Goal: Contribute content: Contribute content

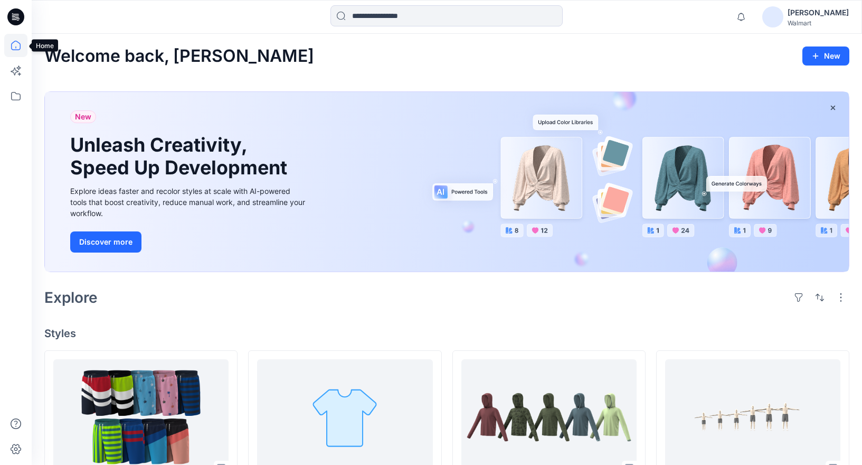
click at [16, 43] on icon at bounding box center [15, 45] width 23 height 23
click at [21, 96] on icon at bounding box center [15, 95] width 23 height 23
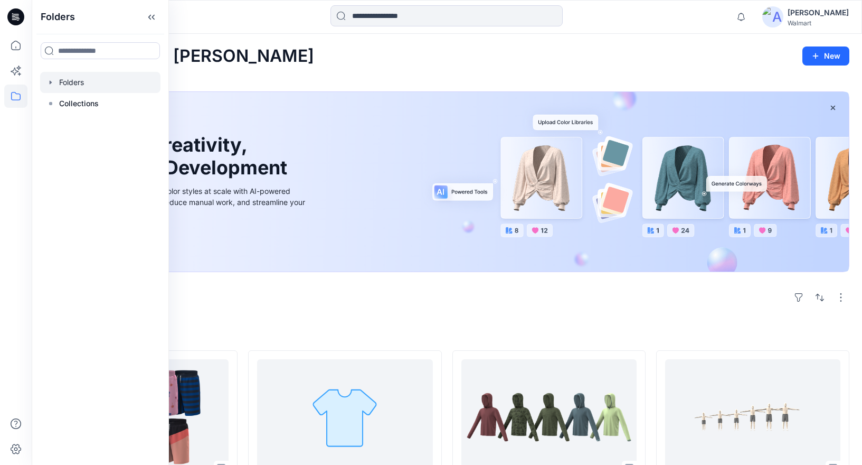
click at [64, 81] on div at bounding box center [100, 82] width 120 height 21
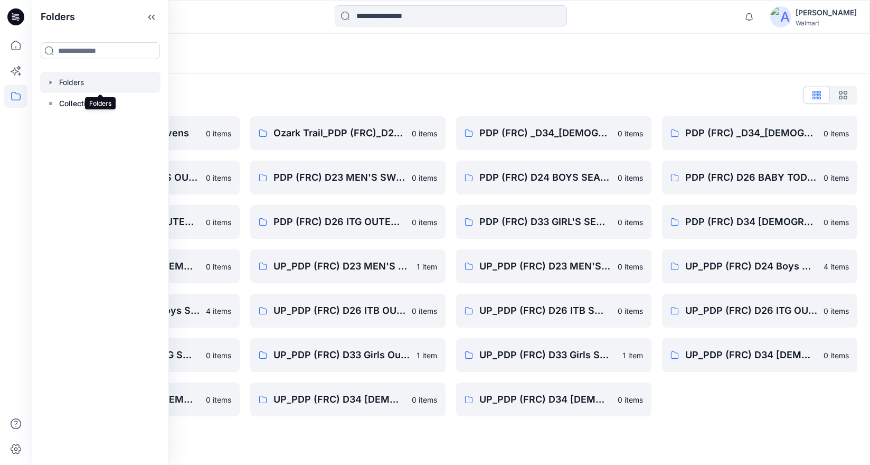
click at [57, 80] on div at bounding box center [100, 82] width 120 height 21
click at [48, 81] on icon "button" at bounding box center [50, 82] width 8 height 8
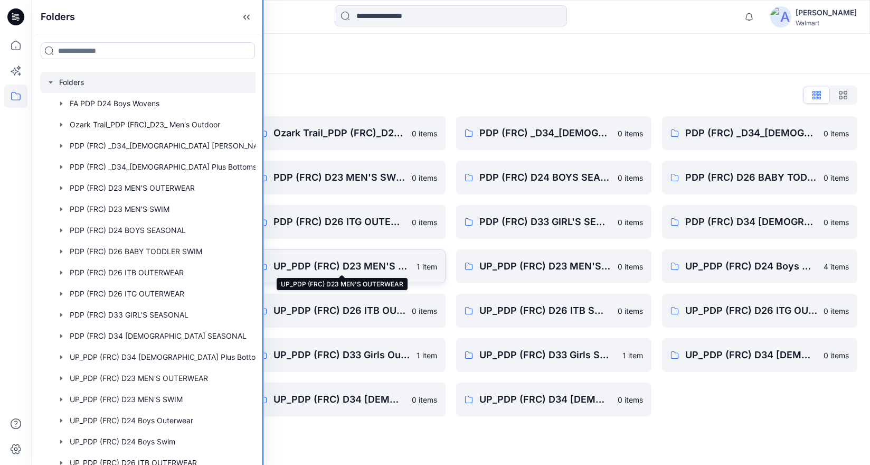
drag, startPoint x: 167, startPoint y: 267, endPoint x: 329, endPoint y: 266, distance: 162.1
click at [329, 266] on div "Folders Folders FA PDP D24 Boys Wovens Ozark Trail_PDP (FRC)_D23_ Men's Outdoor…" at bounding box center [435, 232] width 870 height 465
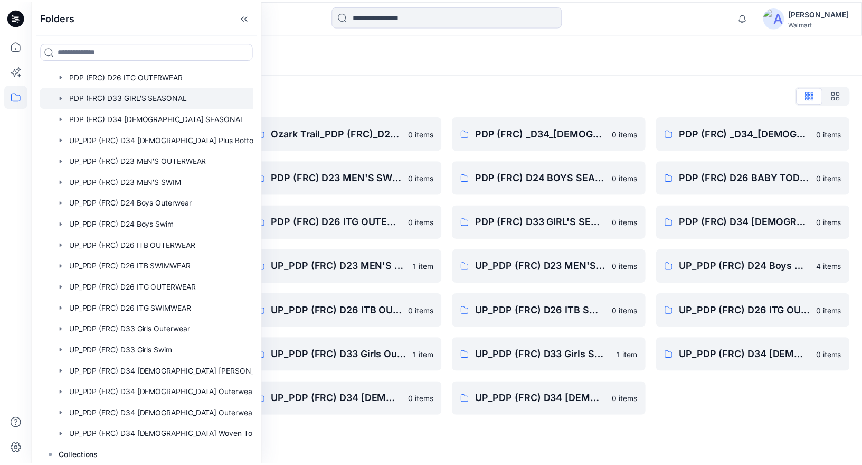
scroll to position [220, 0]
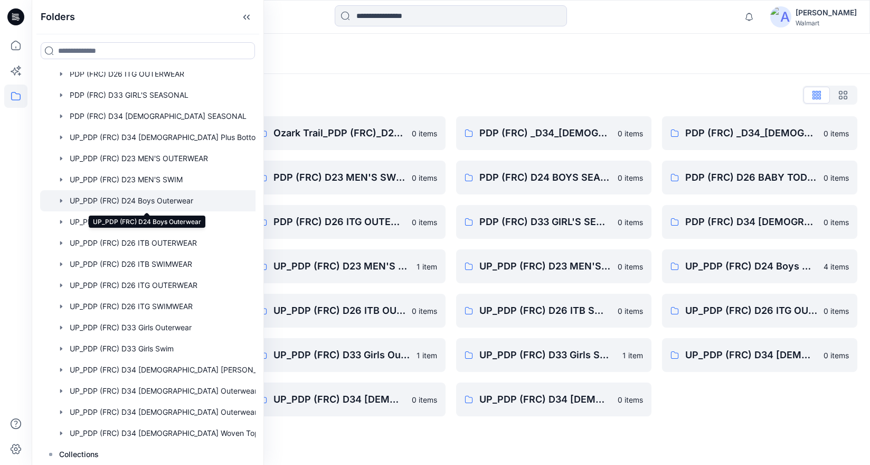
click at [152, 203] on div at bounding box center [161, 200] width 243 height 21
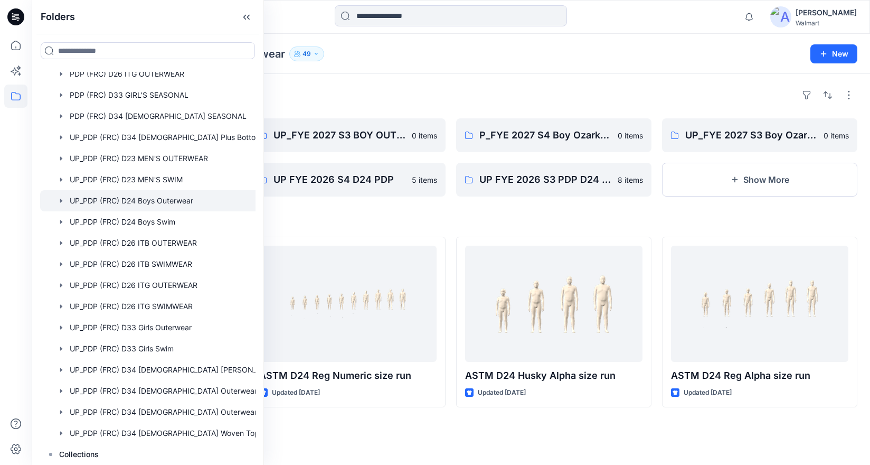
click at [459, 68] on div "Folders UP_PDP (FRC) D24 Boys Outerwear 49 New" at bounding box center [451, 54] width 839 height 40
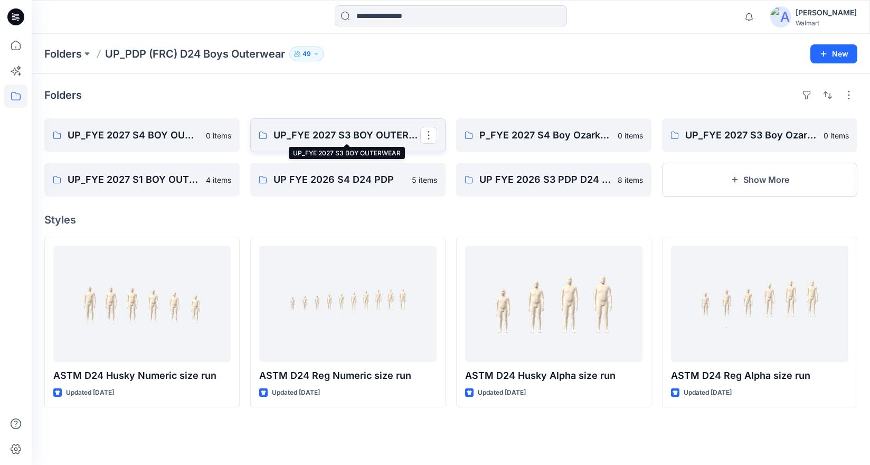
click at [293, 139] on p "UP_FYE 2027 S3 BOY OUTERWEAR" at bounding box center [347, 135] width 147 height 15
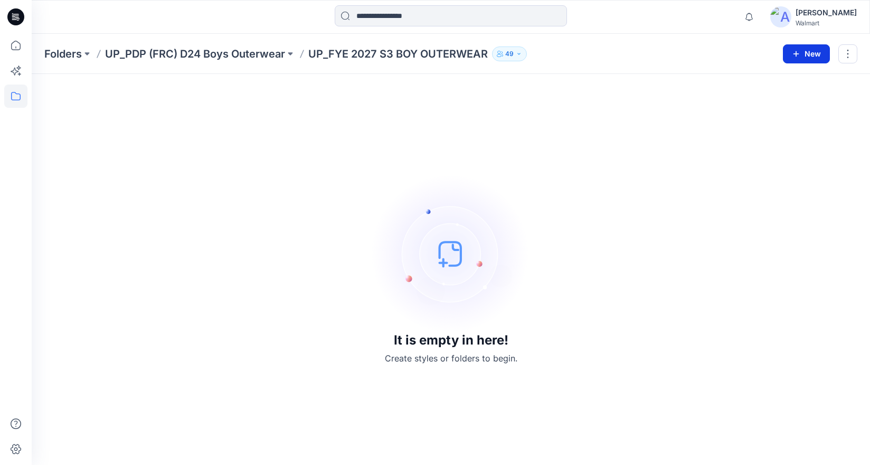
click at [800, 50] on icon "button" at bounding box center [796, 54] width 8 height 8
click at [776, 80] on p "New Style" at bounding box center [773, 80] width 35 height 13
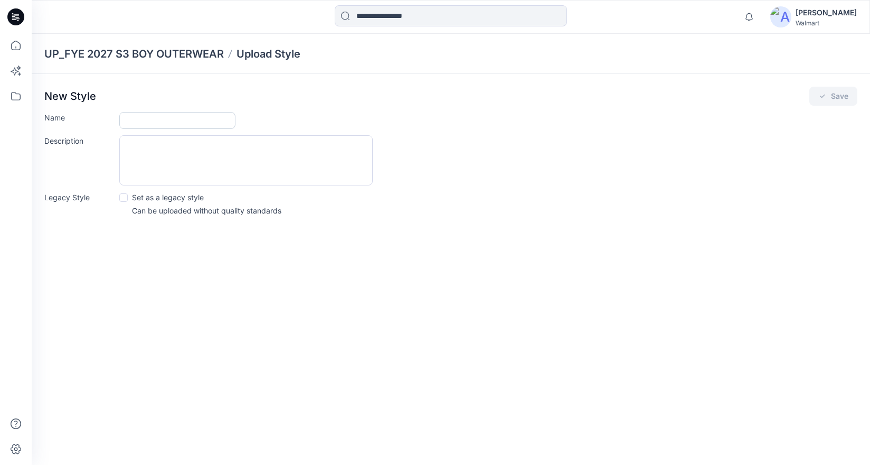
click at [171, 120] on input "Name" at bounding box center [177, 120] width 116 height 17
click at [380, 104] on div "New Style Save" at bounding box center [450, 96] width 813 height 19
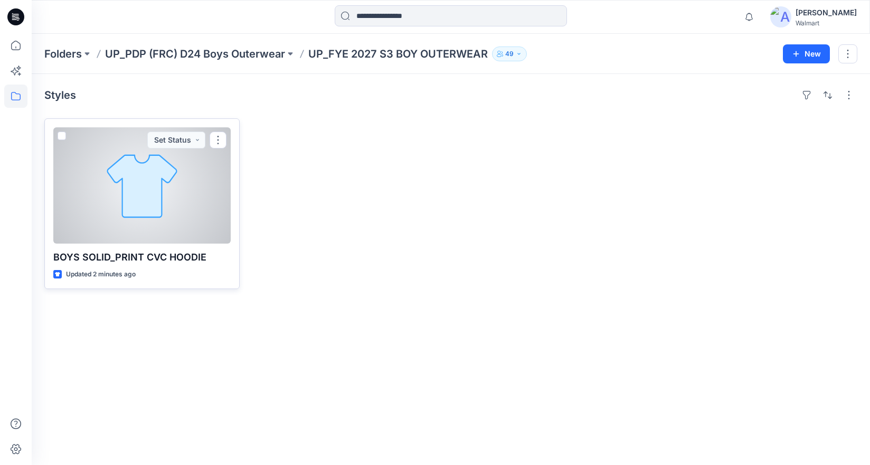
click at [168, 203] on div at bounding box center [141, 185] width 177 height 116
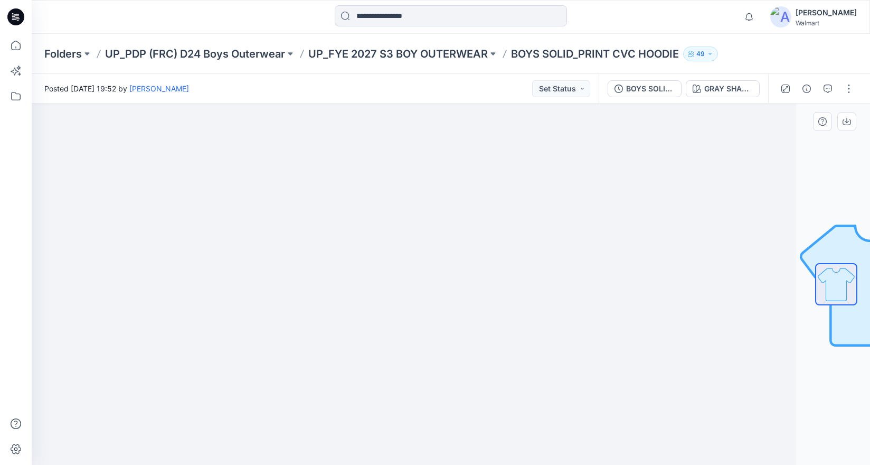
click at [502, 126] on img at bounding box center [377, 126] width 528 height 0
click at [334, 82] on div "Posted Thursday, September 04, 2025 19:52 by Eliana Fermin Set Status" at bounding box center [315, 88] width 567 height 29
click at [19, 45] on icon at bounding box center [15, 45] width 23 height 23
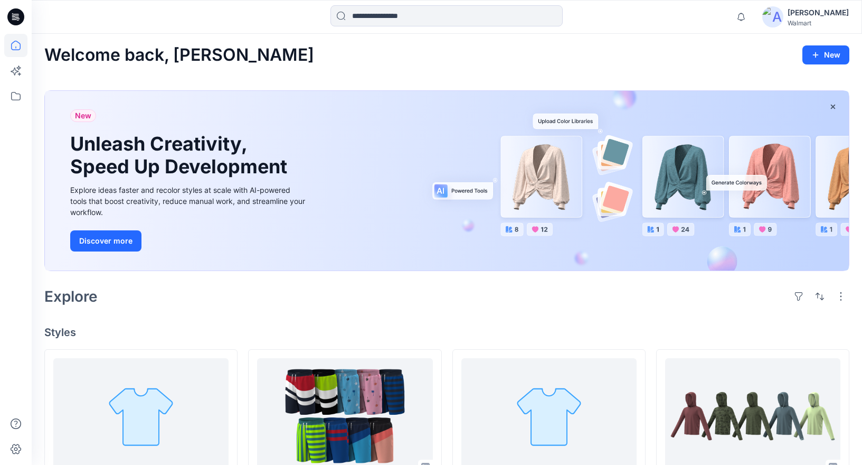
scroll to position [211, 0]
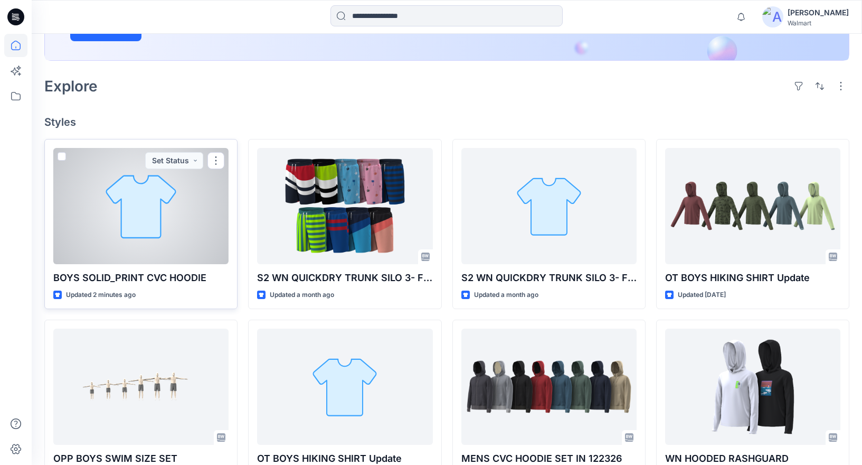
click at [161, 219] on div at bounding box center [140, 206] width 175 height 116
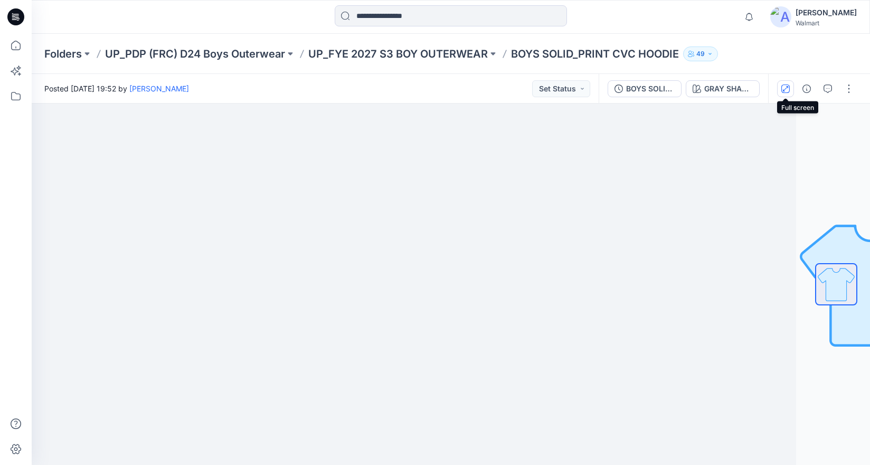
click at [785, 86] on icon "button" at bounding box center [786, 88] width 8 height 8
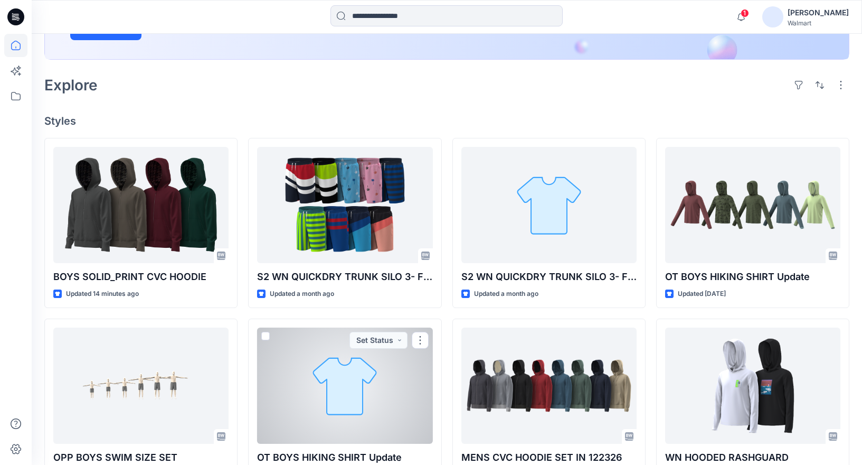
scroll to position [200, 0]
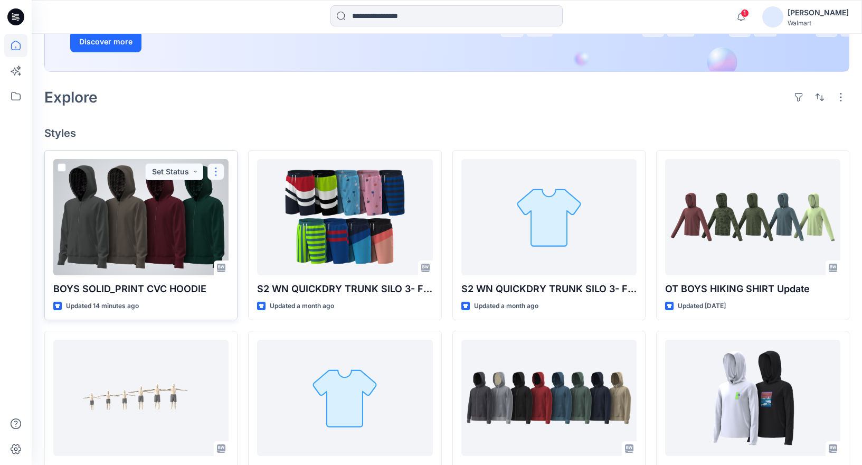
click at [219, 167] on button "button" at bounding box center [216, 171] width 17 height 17
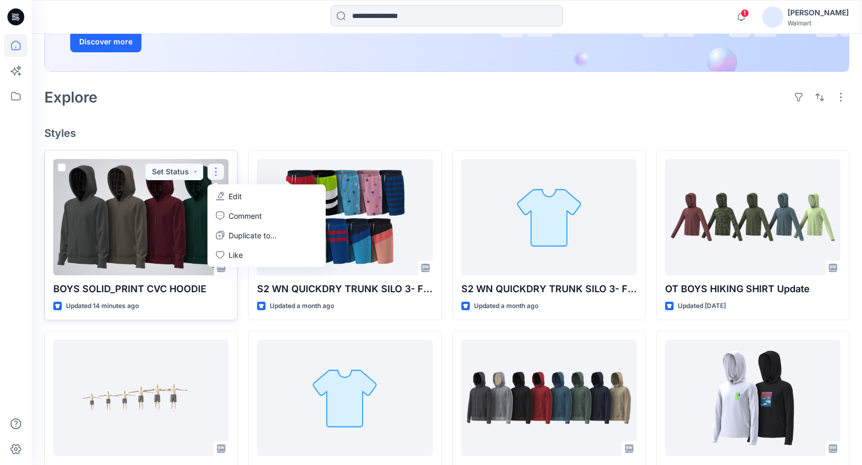
click at [235, 193] on p "Edit" at bounding box center [235, 196] width 13 height 11
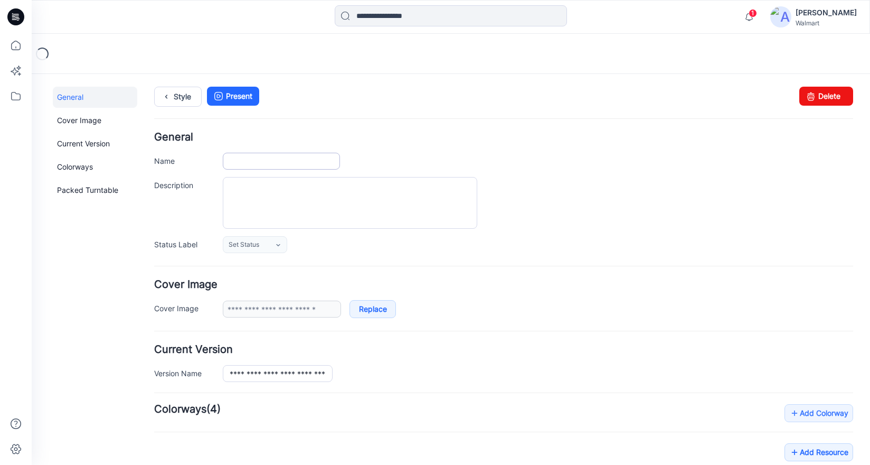
type input "**********"
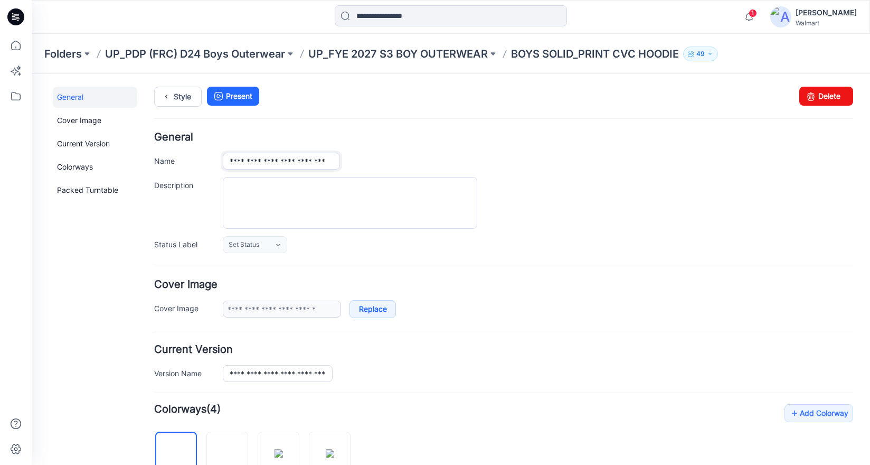
click at [231, 162] on input "**********" at bounding box center [281, 161] width 117 height 17
click at [301, 160] on input "**********" at bounding box center [281, 161] width 117 height 17
click at [329, 160] on input "**********" at bounding box center [281, 161] width 117 height 17
drag, startPoint x: 244, startPoint y: 161, endPoint x: 370, endPoint y: 162, distance: 125.7
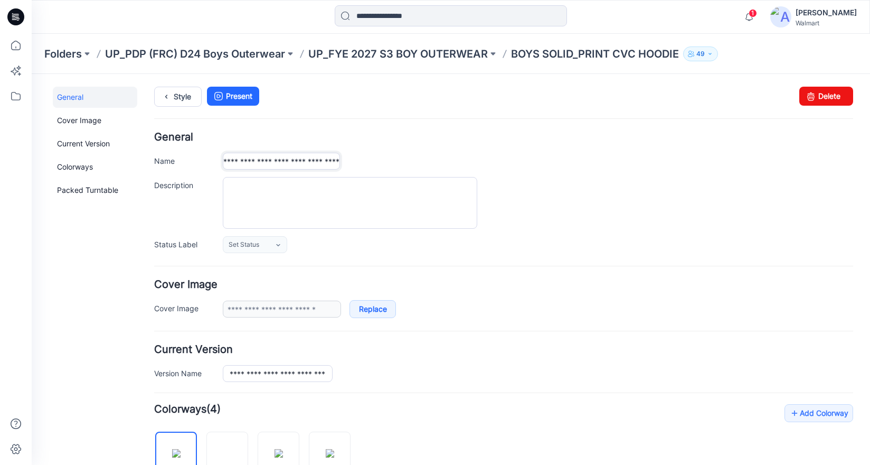
click at [370, 162] on div "**********" at bounding box center [538, 161] width 631 height 17
type input "**********"
click at [617, 161] on div "**********" at bounding box center [538, 161] width 631 height 17
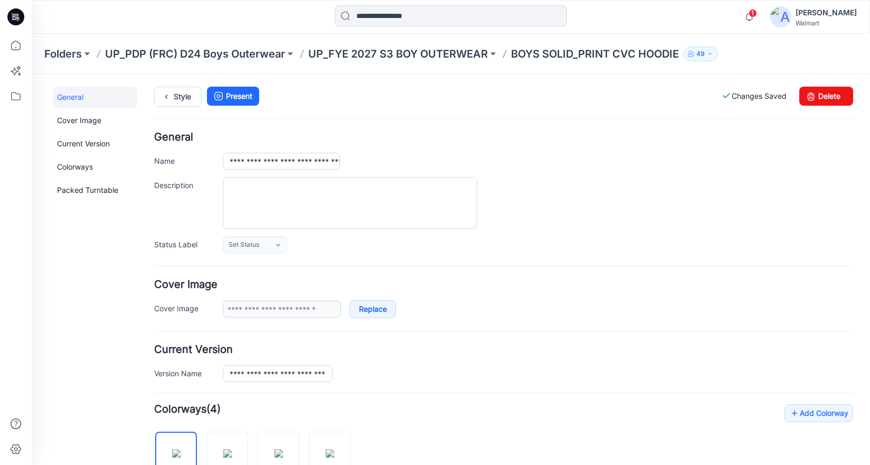
click at [330, 111] on div "Style Present Changes Saved Delete" at bounding box center [503, 109] width 699 height 45
click at [83, 100] on link "General" at bounding box center [95, 97] width 84 height 21
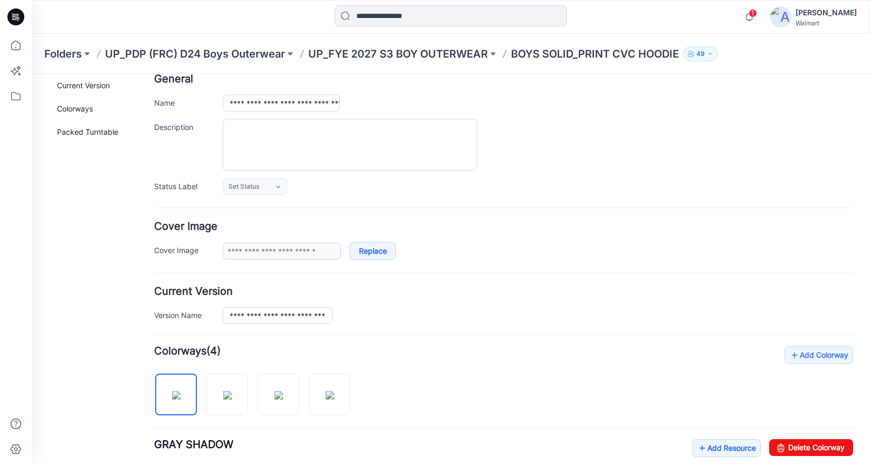
click at [524, 316] on div "**********" at bounding box center [538, 315] width 631 height 17
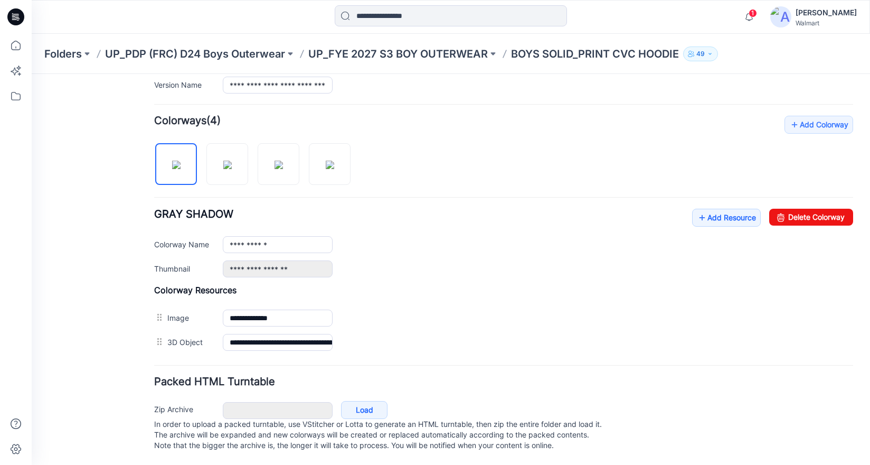
scroll to position [0, 0]
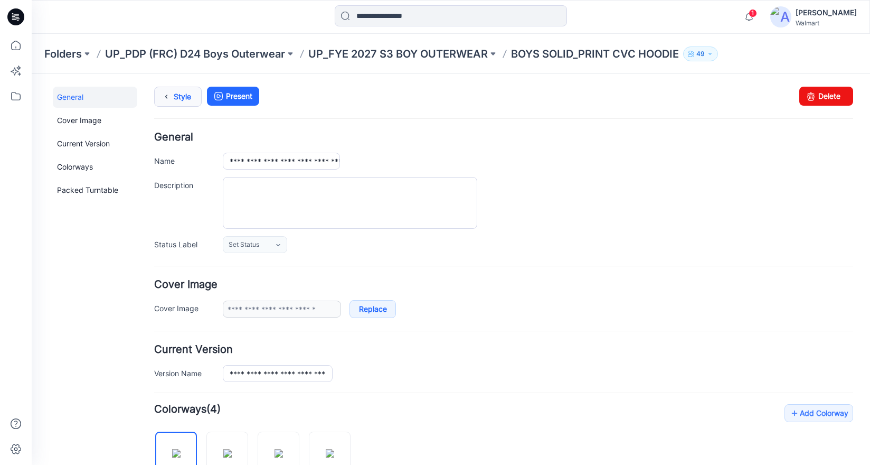
click at [177, 98] on link "Style" at bounding box center [178, 97] width 48 height 20
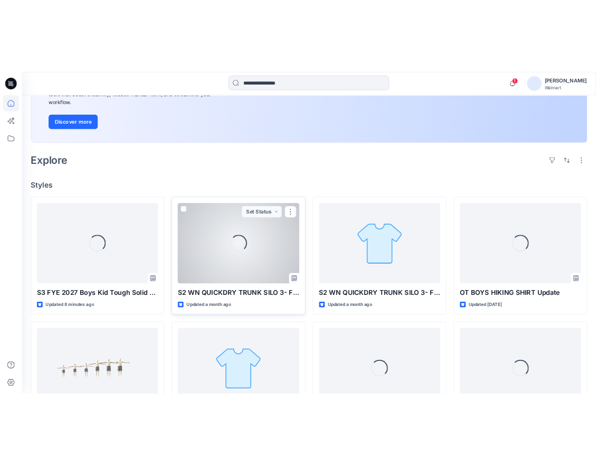
scroll to position [170, 0]
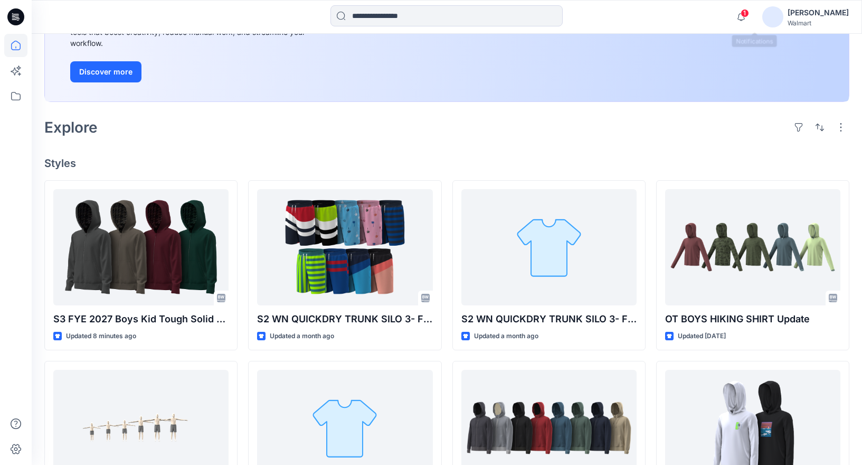
click at [749, 14] on span "1" at bounding box center [745, 13] width 8 height 8
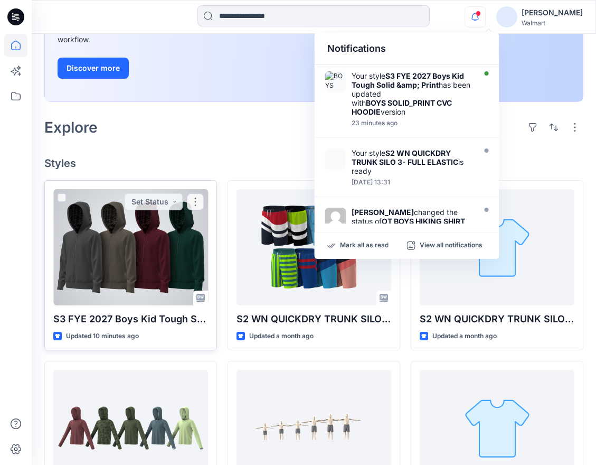
click at [181, 262] on div at bounding box center [130, 247] width 155 height 116
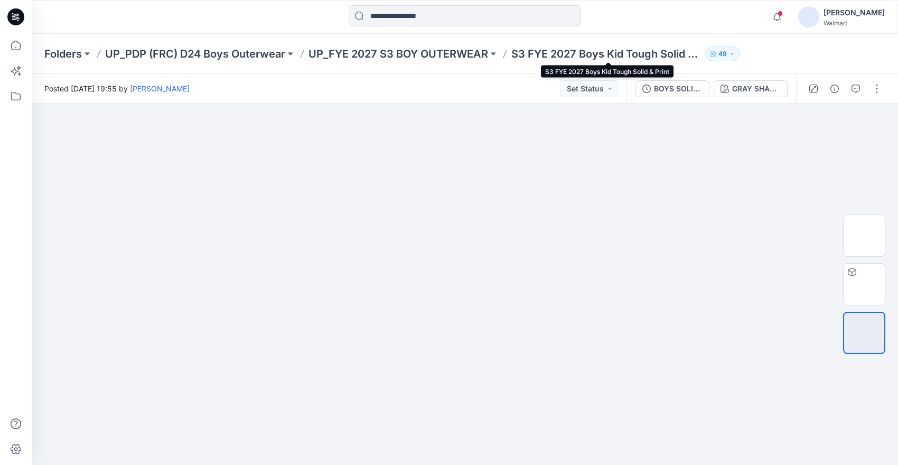
click at [604, 51] on p "S3 FYE 2027 Boys Kid Tough Solid & Print" at bounding box center [606, 53] width 190 height 15
click at [604, 54] on p "S3 FYE 2027 Boys Kid Tough Solid & Print" at bounding box center [606, 53] width 190 height 15
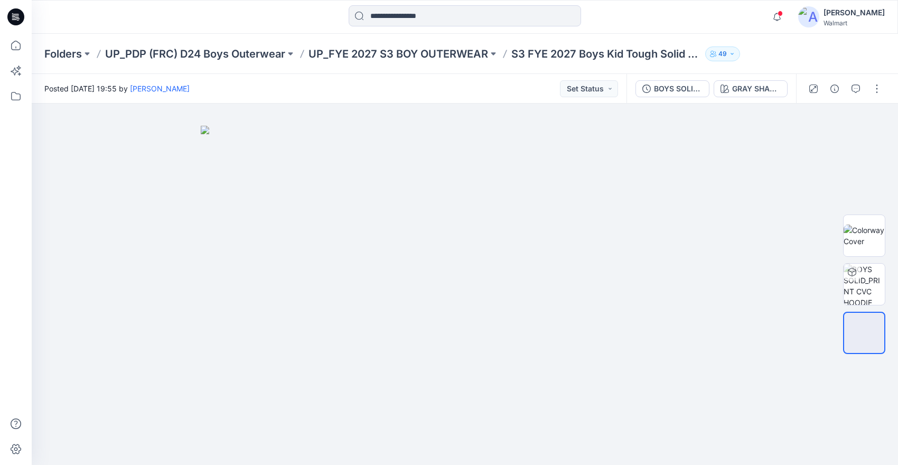
click at [604, 54] on p "S3 FYE 2027 Boys Kid Tough Solid & Print" at bounding box center [606, 53] width 190 height 15
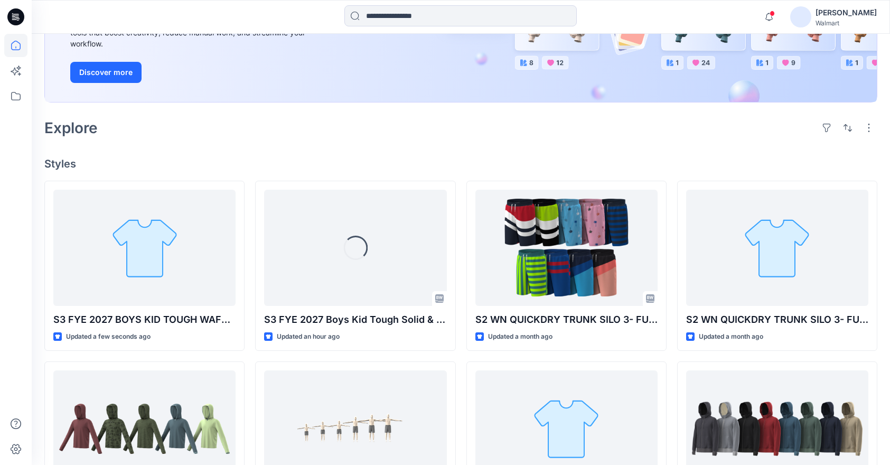
scroll to position [172, 0]
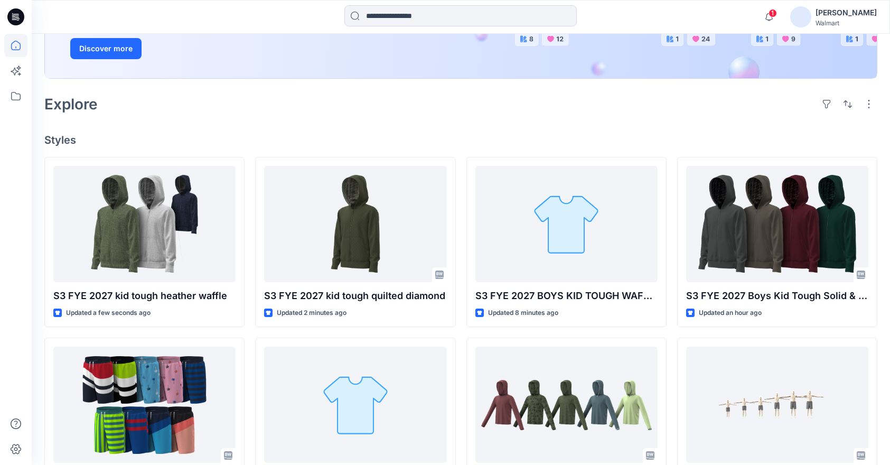
scroll to position [195, 0]
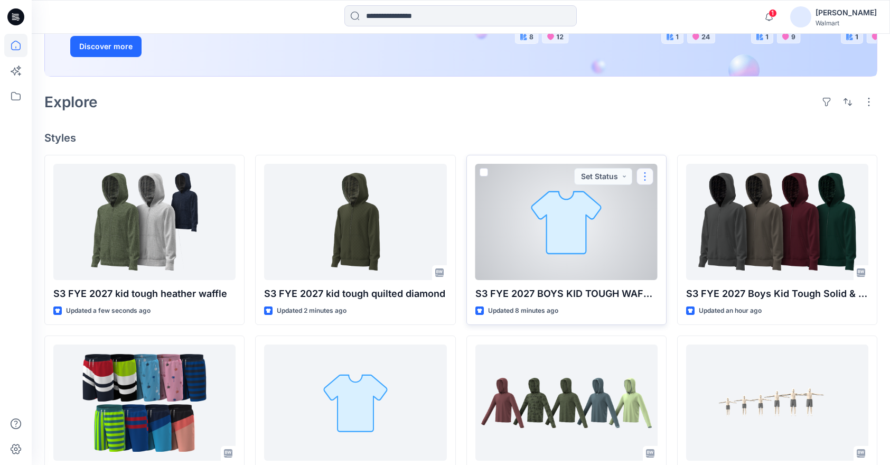
click at [645, 178] on button "button" at bounding box center [644, 176] width 17 height 17
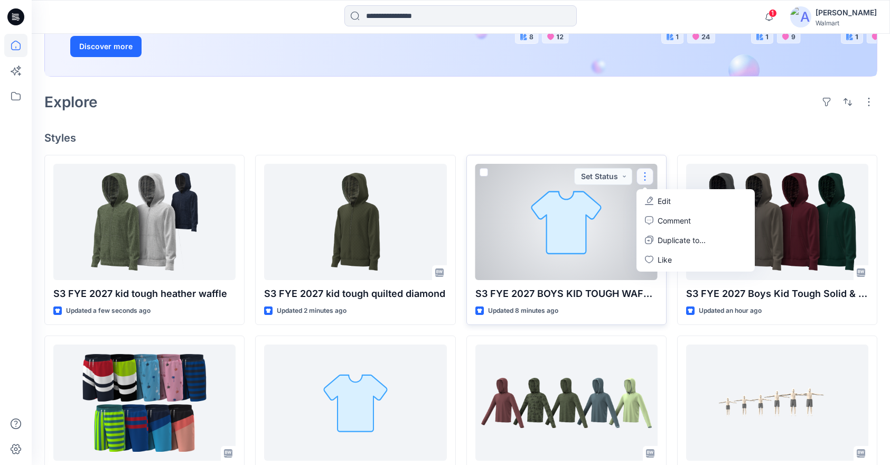
click at [648, 177] on button "button" at bounding box center [644, 176] width 17 height 17
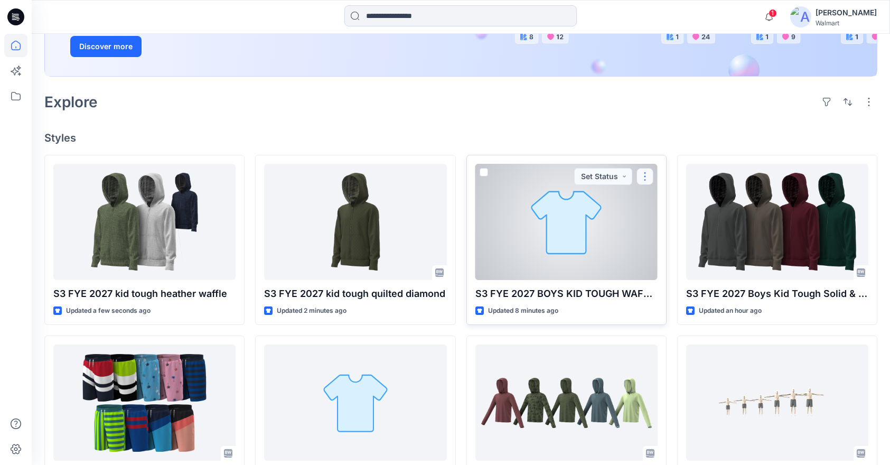
click at [647, 175] on button "button" at bounding box center [644, 176] width 17 height 17
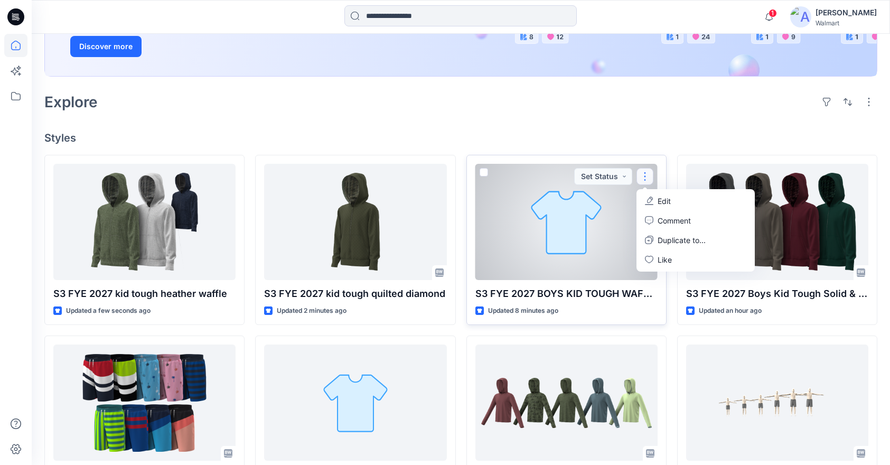
click at [670, 201] on p "Edit" at bounding box center [663, 200] width 13 height 11
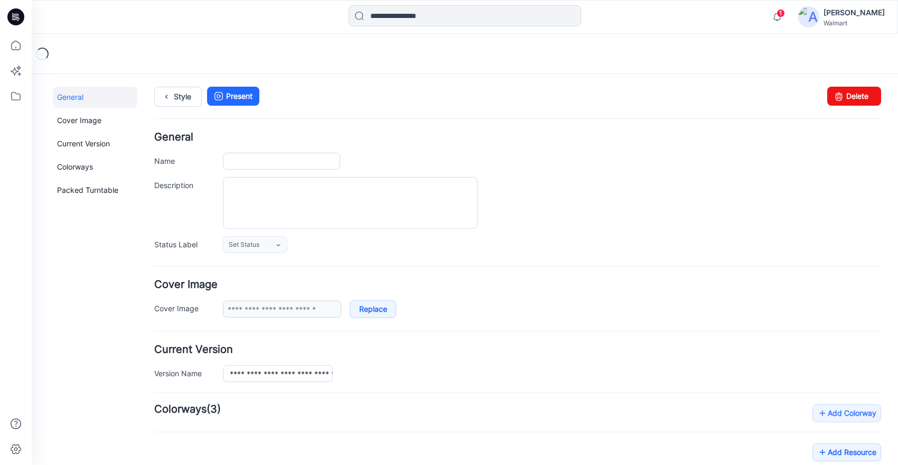
type input "**********"
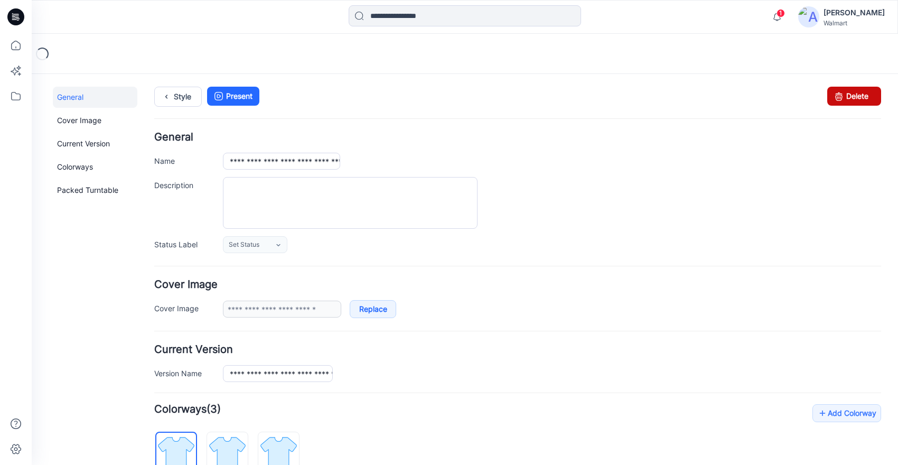
click at [854, 95] on link "Delete" at bounding box center [854, 96] width 54 height 19
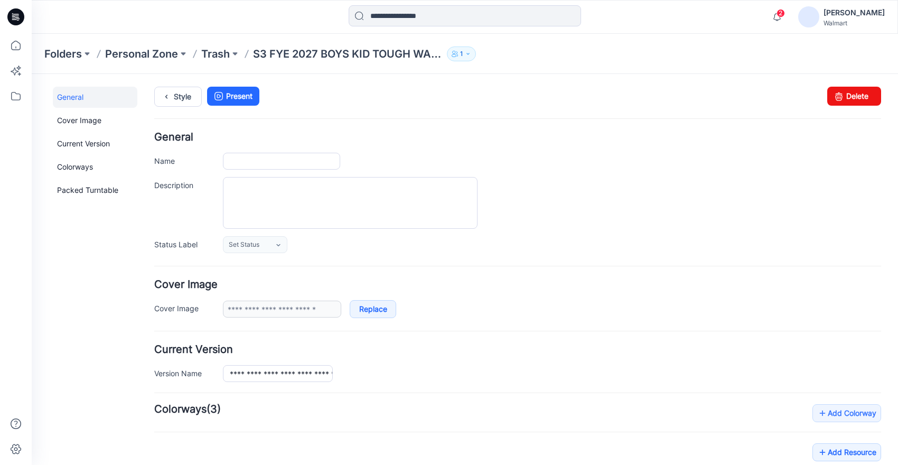
type input "**********"
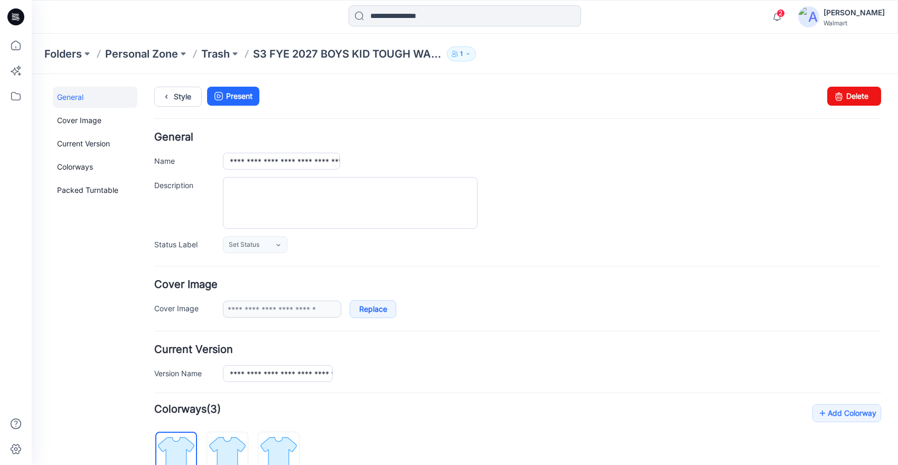
click at [17, 21] on icon at bounding box center [15, 16] width 17 height 17
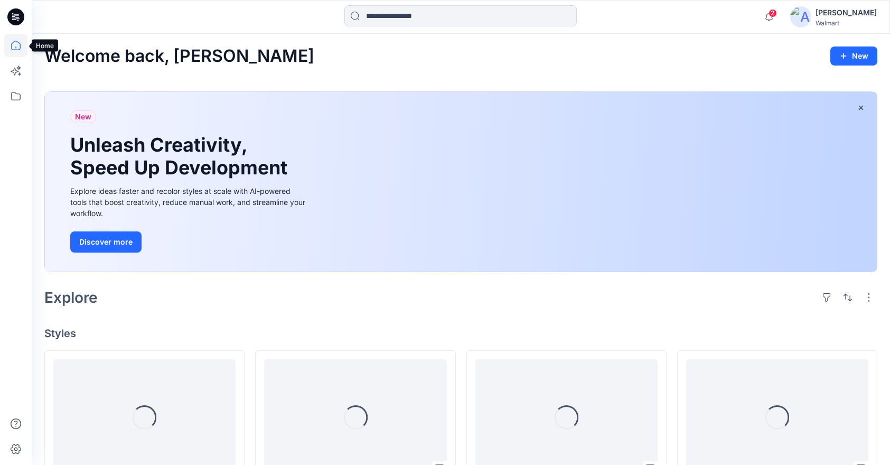
click at [17, 44] on icon at bounding box center [15, 45] width 23 height 23
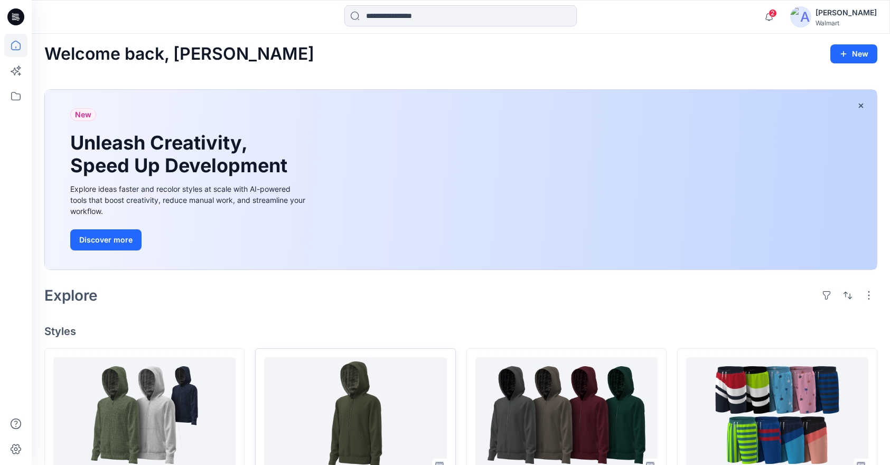
scroll to position [203, 0]
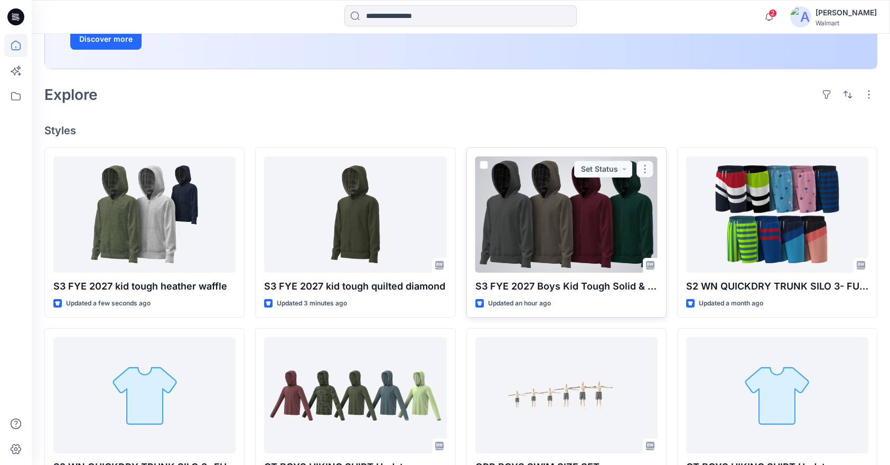
click at [642, 169] on button "button" at bounding box center [644, 169] width 17 height 17
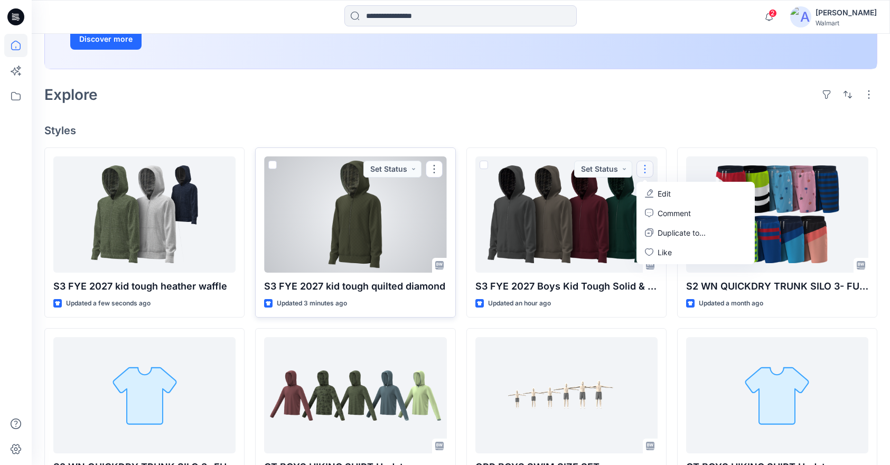
click at [365, 212] on div at bounding box center [355, 214] width 182 height 116
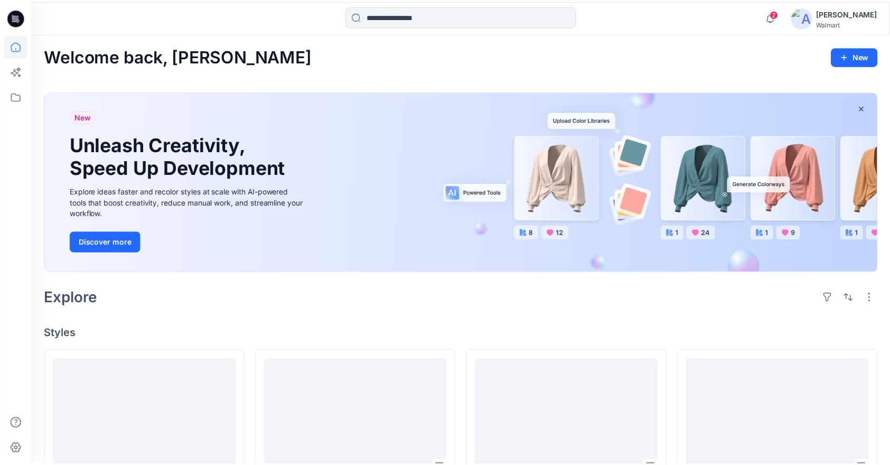
scroll to position [203, 0]
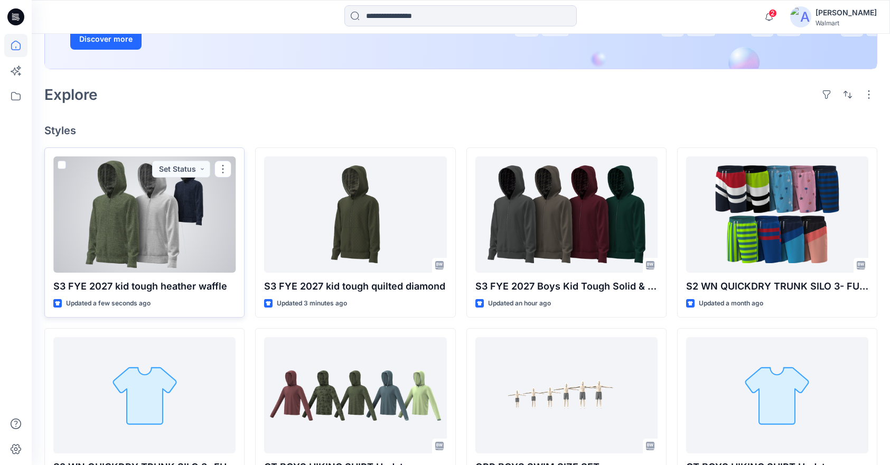
click at [164, 228] on div at bounding box center [144, 214] width 182 height 116
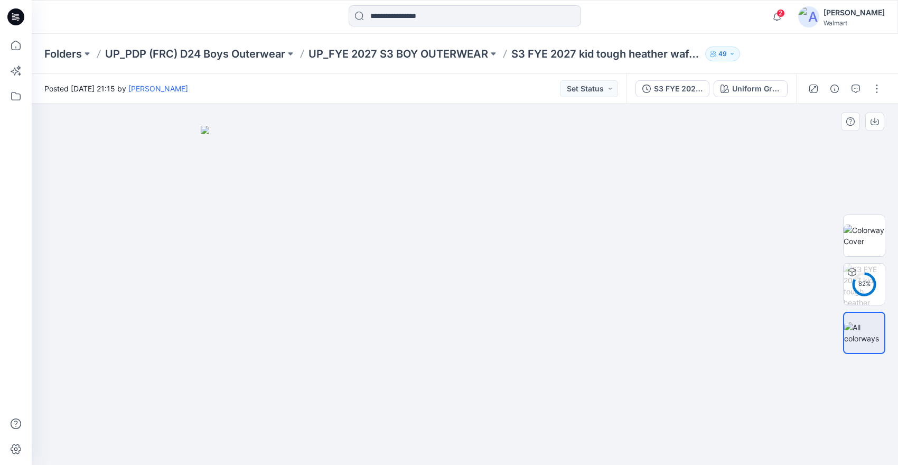
click at [509, 387] on img at bounding box center [465, 295] width 528 height 339
click at [862, 280] on div "87 %" at bounding box center [863, 283] width 25 height 9
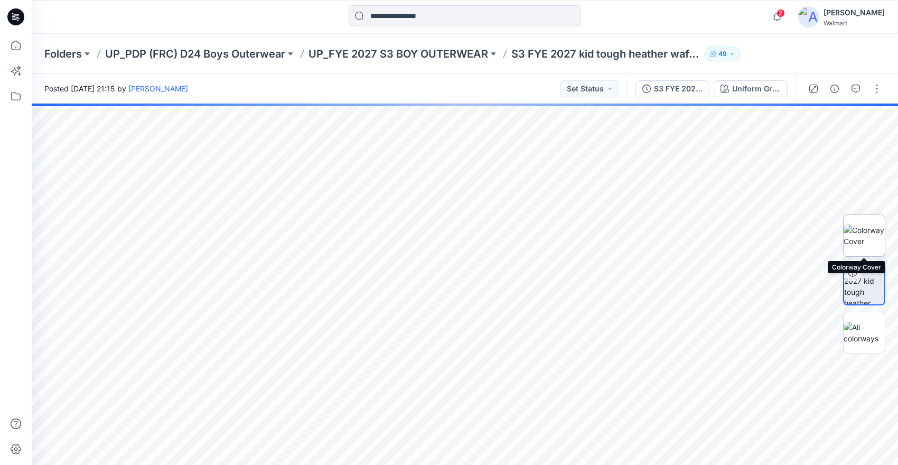
click at [864, 236] on img at bounding box center [863, 235] width 41 height 22
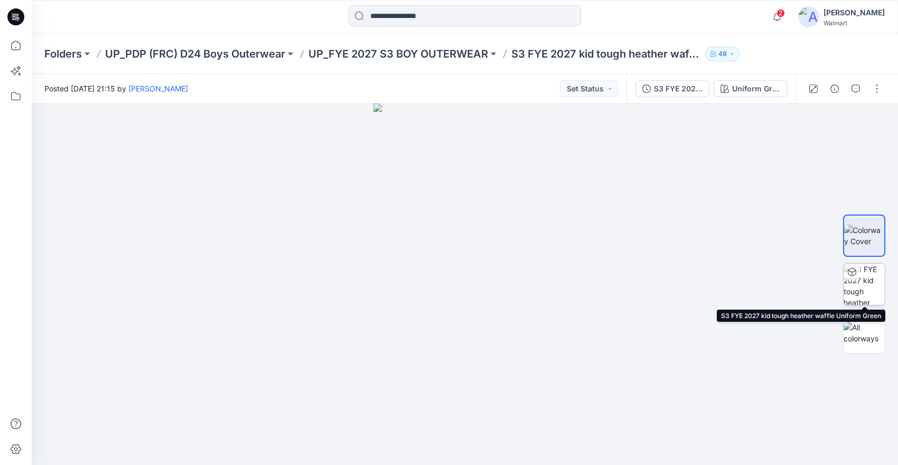
click at [863, 283] on img at bounding box center [863, 284] width 41 height 41
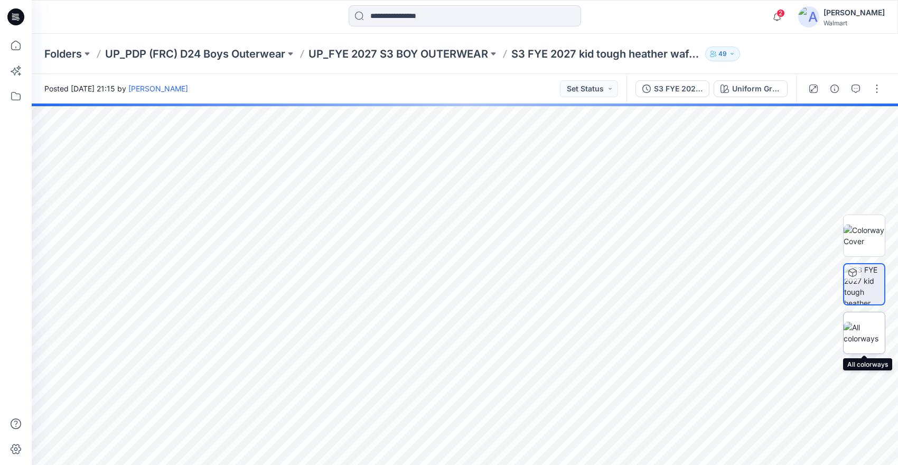
click at [868, 327] on img at bounding box center [863, 333] width 41 height 22
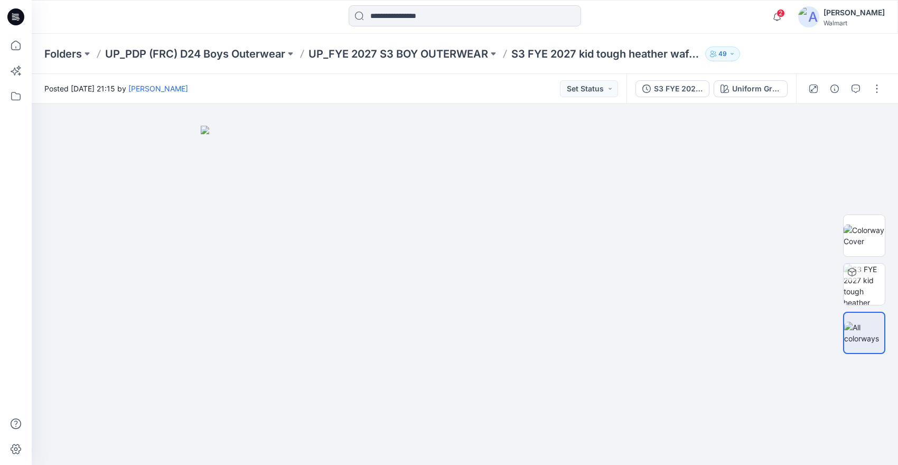
click at [512, 290] on img at bounding box center [465, 295] width 528 height 339
click at [787, 18] on icon "button" at bounding box center [777, 16] width 20 height 21
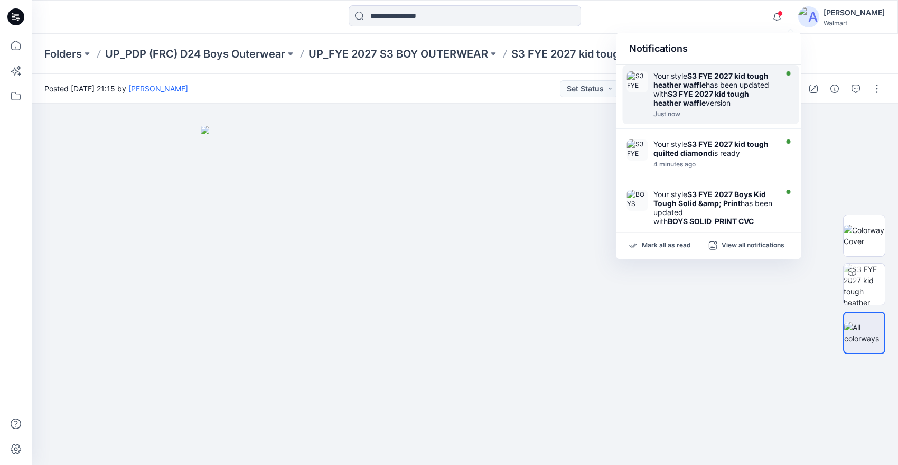
click at [727, 87] on div "Your style S3 FYE 2027 kid tough [PERSON_NAME] has been updated with S3 FYE 202…" at bounding box center [713, 89] width 121 height 36
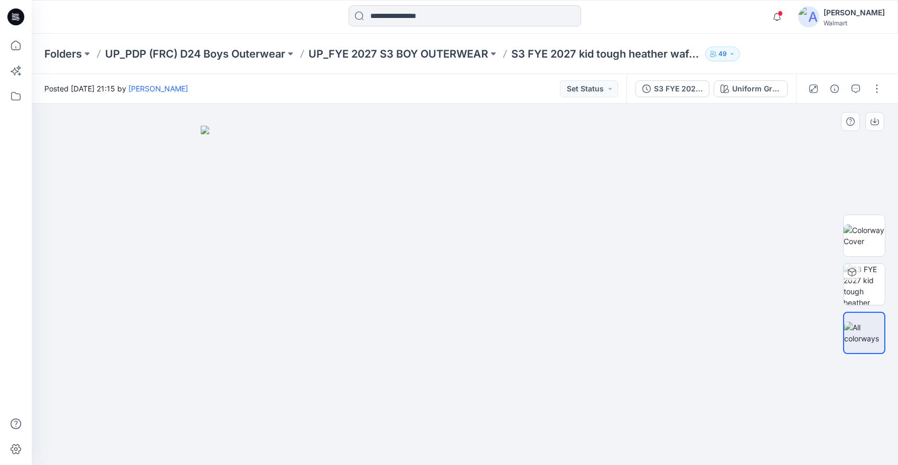
click at [503, 304] on img at bounding box center [465, 295] width 528 height 339
